Goal: Find specific page/section: Find specific page/section

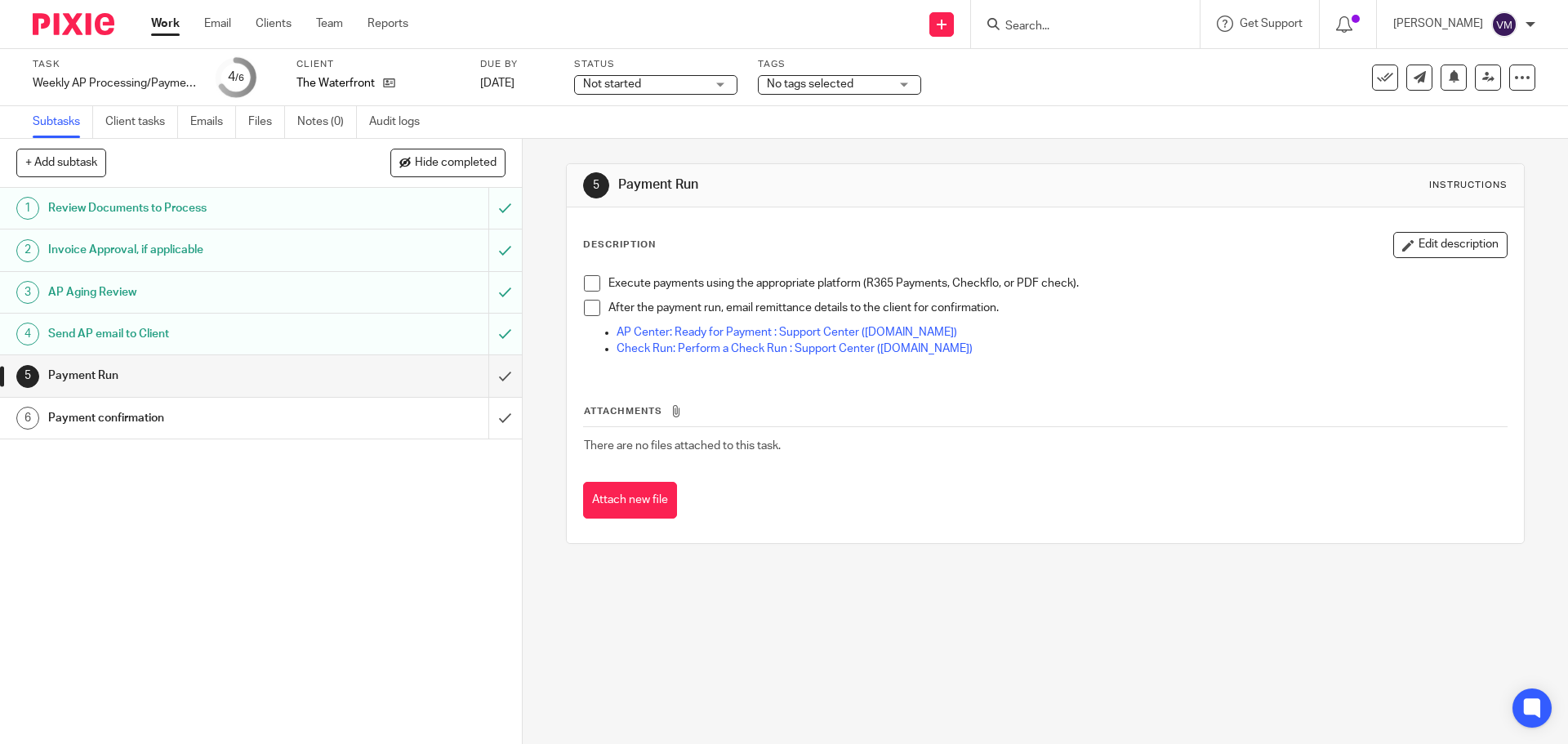
click at [1125, 34] on form at bounding box center [1090, 24] width 174 height 20
click at [1021, 18] on form at bounding box center [1090, 24] width 174 height 20
click at [1026, 25] on input "Search" at bounding box center [1076, 27] width 147 height 15
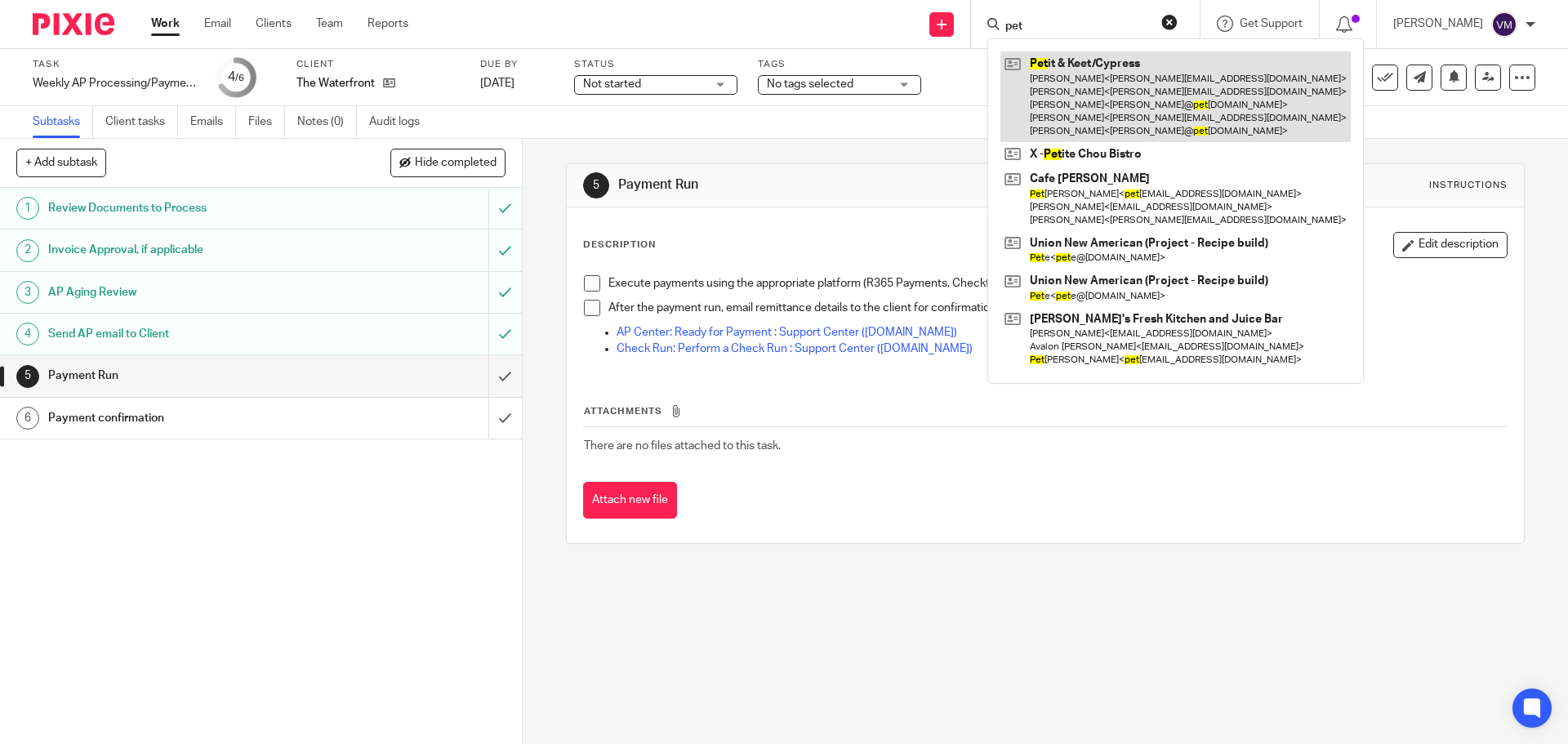
type input "pet"
click at [1117, 102] on link at bounding box center [1176, 97] width 351 height 90
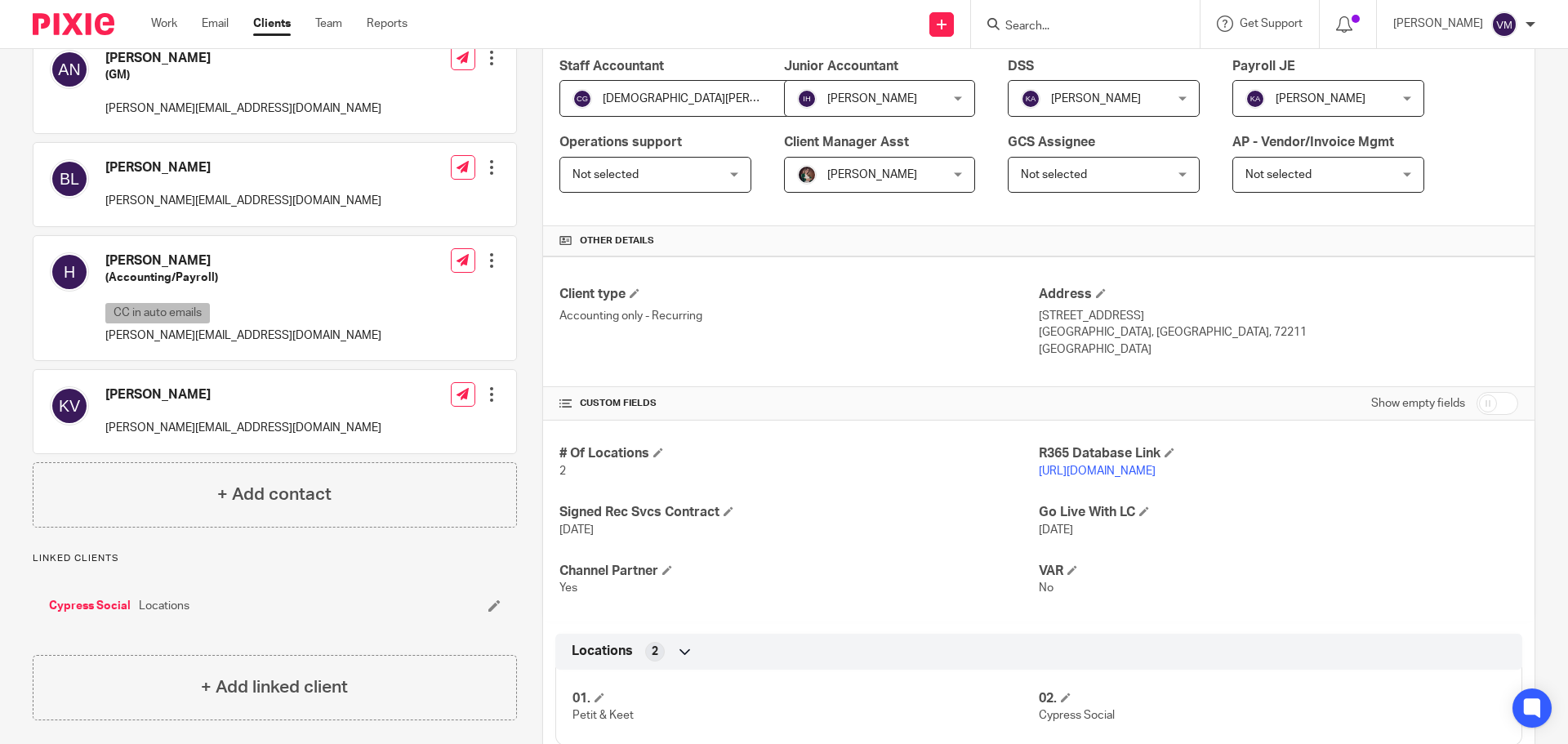
scroll to position [327, 0]
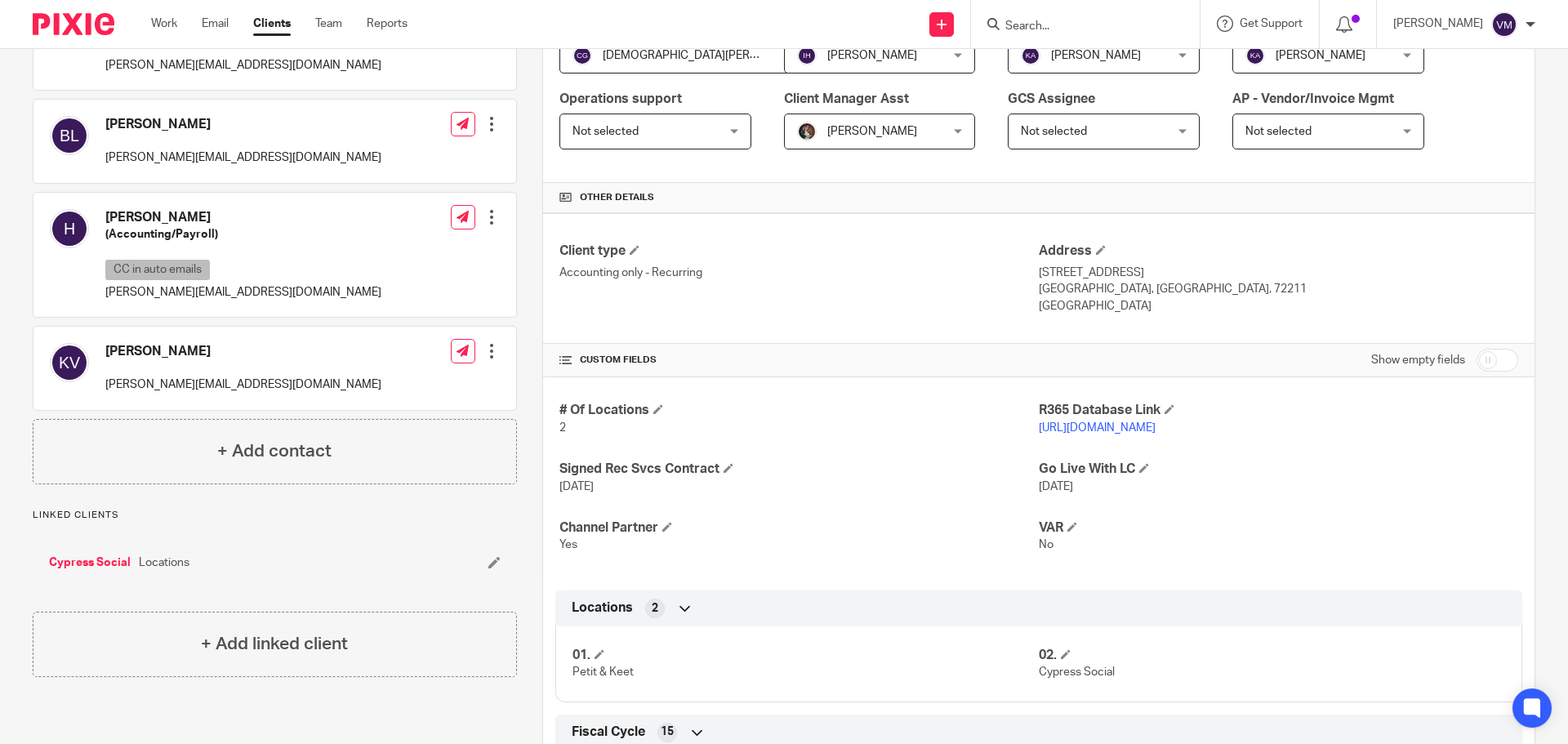
click at [1095, 427] on link "[URL][DOMAIN_NAME]" at bounding box center [1096, 427] width 117 height 11
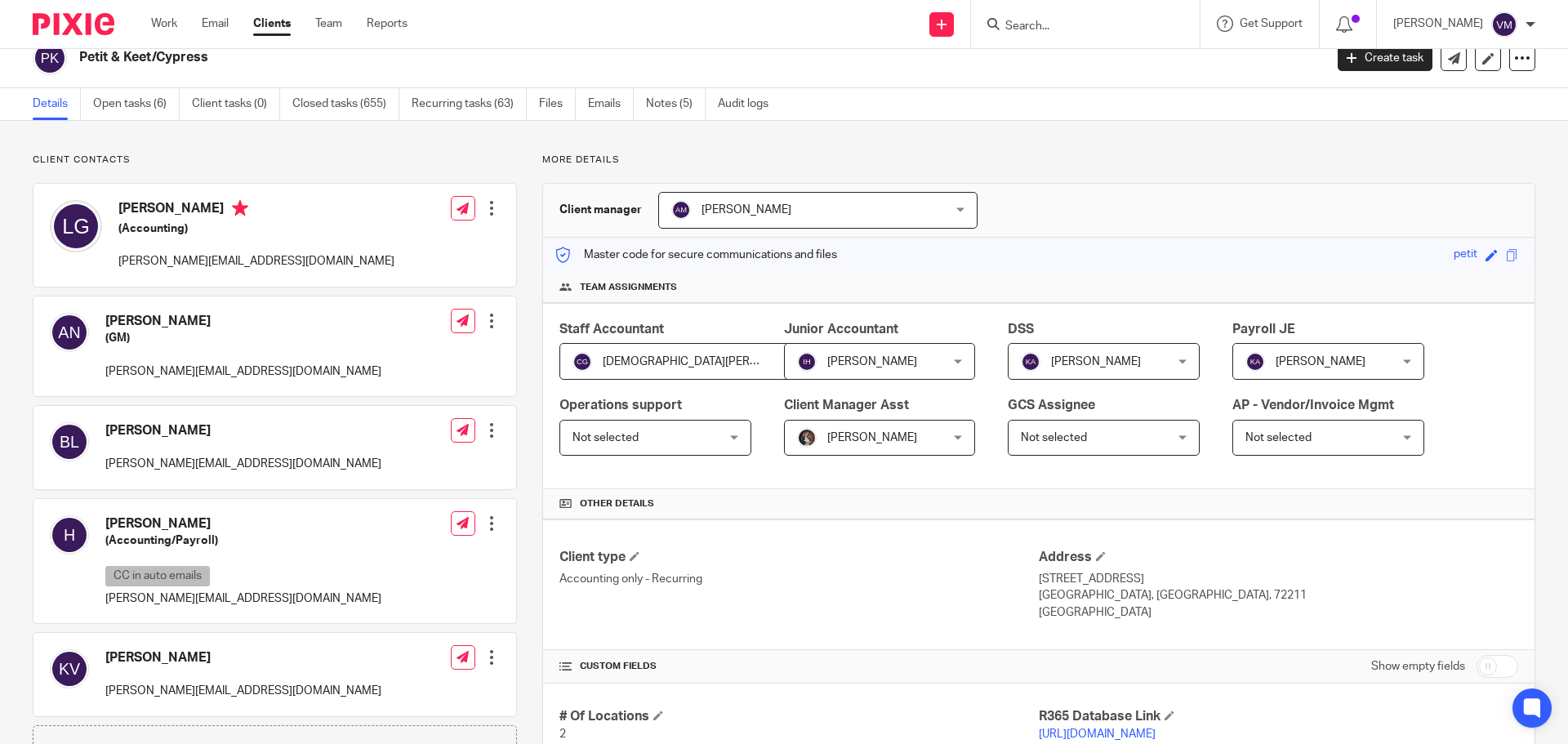
scroll to position [0, 0]
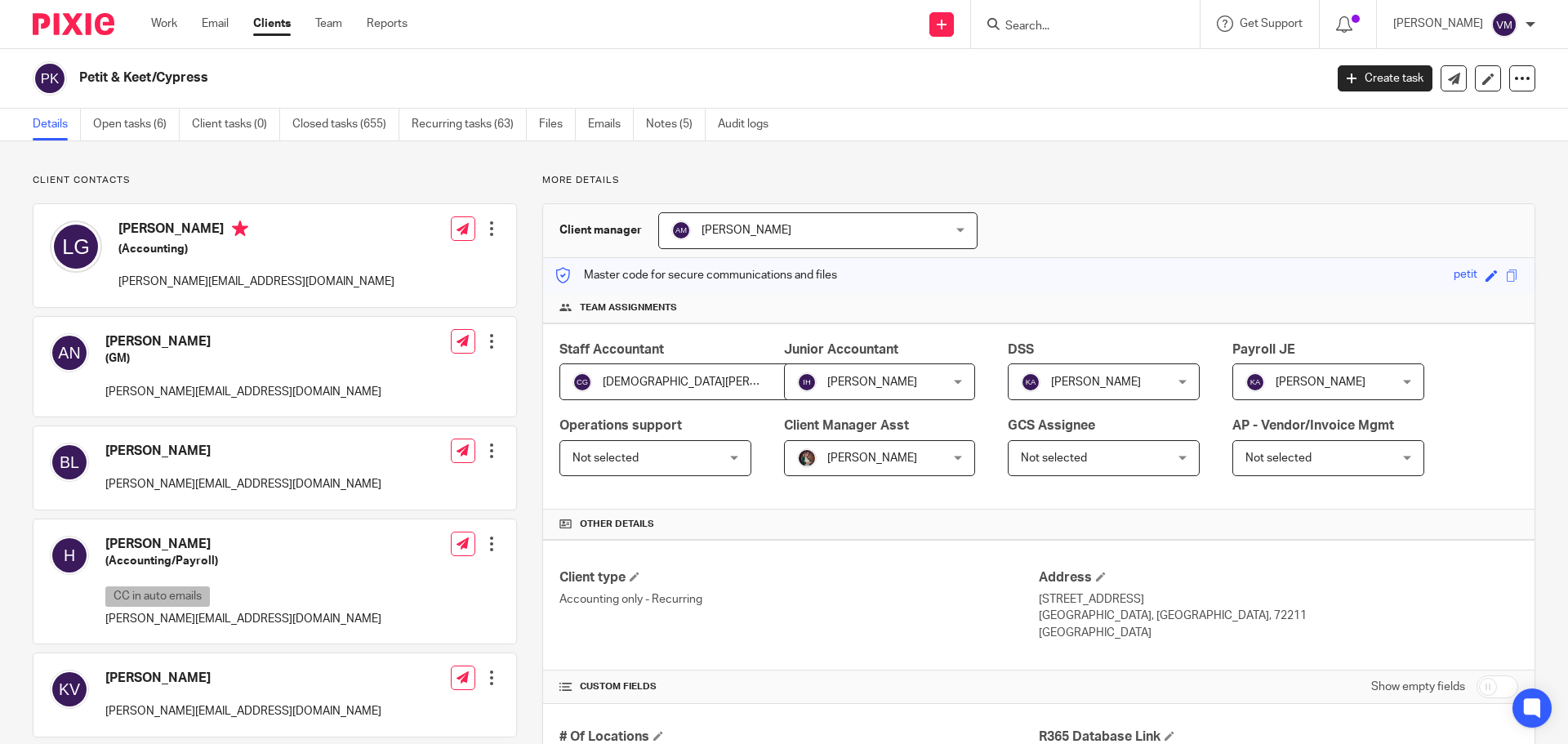
drag, startPoint x: 213, startPoint y: 79, endPoint x: 79, endPoint y: 87, distance: 134.2
click at [79, 87] on h2 "Petit & Keet/Cypress" at bounding box center [573, 78] width 987 height 18
copy h2 "Petit & Keet/Cypress"
